Goal: Transaction & Acquisition: Subscribe to service/newsletter

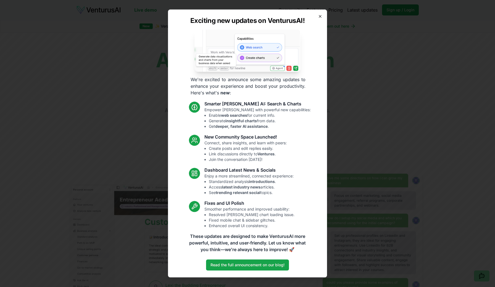
click at [318, 16] on icon "button" at bounding box center [320, 16] width 4 height 4
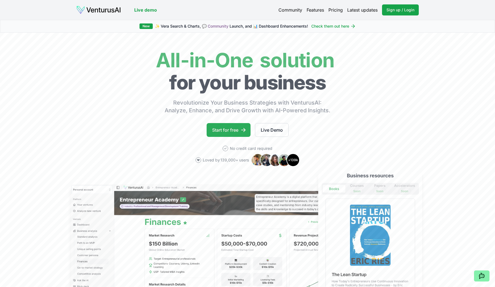
click at [239, 132] on link "Start for free" at bounding box center [229, 130] width 44 height 14
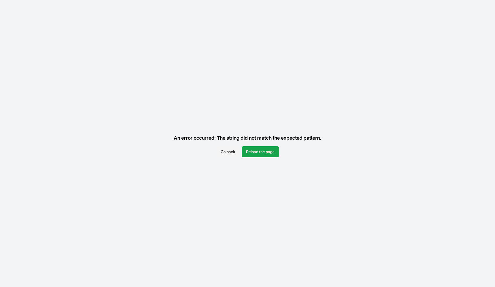
click at [241, 131] on div "An error occurred: The string did not match the expected pattern." at bounding box center [247, 138] width 156 height 17
click at [257, 154] on button "Reload the page" at bounding box center [260, 151] width 37 height 11
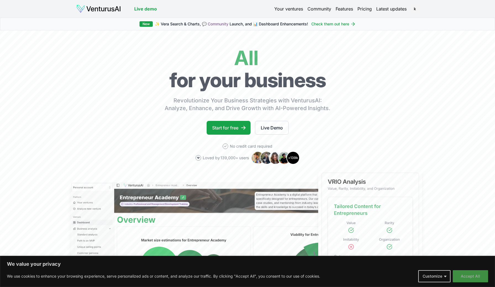
click at [464, 279] on button "Accept All" at bounding box center [470, 277] width 35 height 12
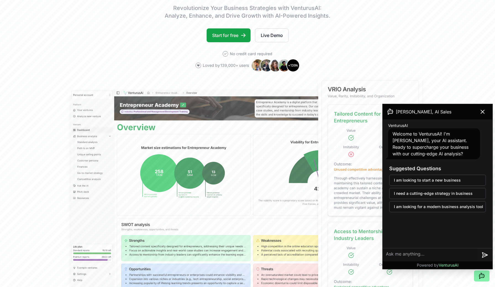
scroll to position [93, 0]
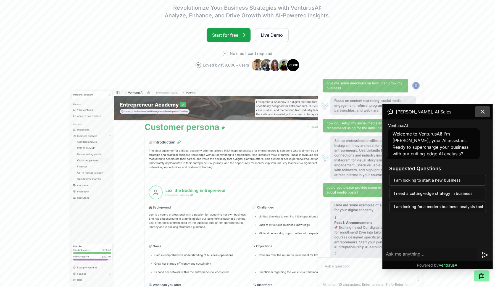
click at [485, 112] on icon at bounding box center [482, 112] width 7 height 7
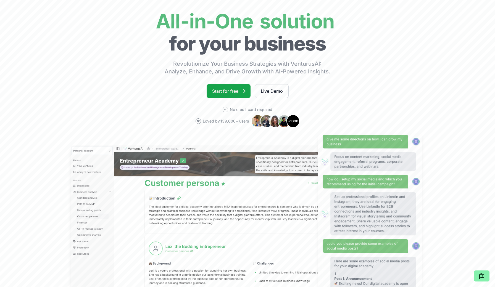
scroll to position [35, 0]
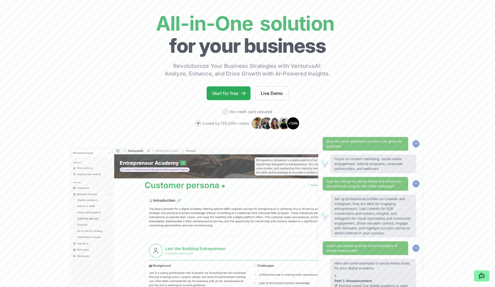
click at [236, 96] on link "Start for free" at bounding box center [229, 93] width 44 height 14
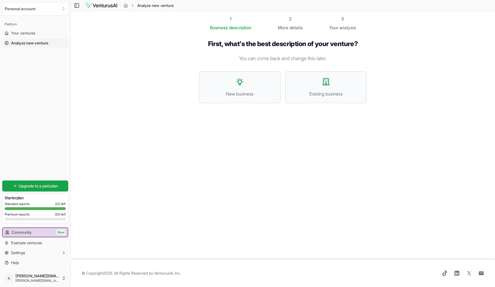
click at [409, 158] on section "1 Business description 2 More details 3 Your analysis First, what's the best de…" at bounding box center [283, 135] width 424 height 249
